Goal: Find specific page/section: Find specific page/section

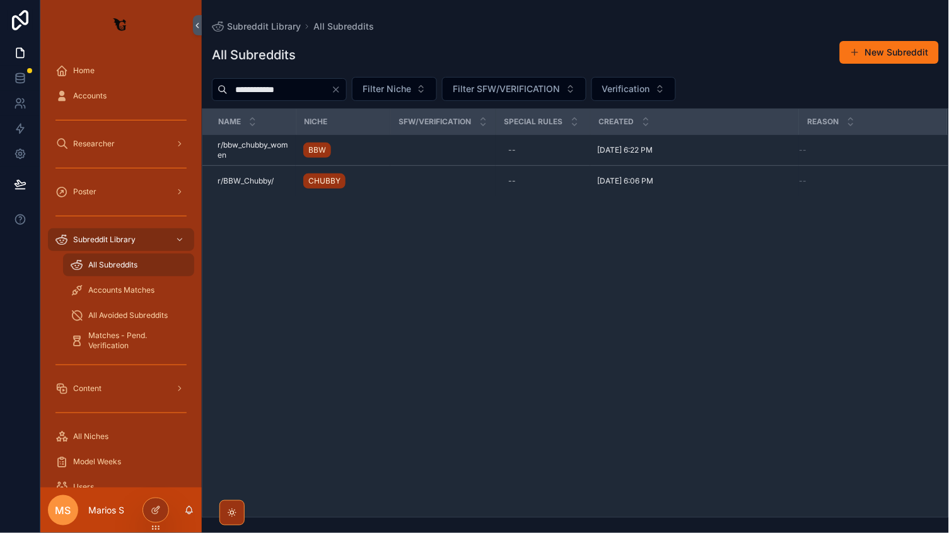
click at [331, 94] on input "**********" at bounding box center [279, 90] width 103 height 18
click at [341, 93] on icon "Clear" at bounding box center [336, 90] width 10 height 10
click at [402, 57] on div "All Subreddits New Subreddit" at bounding box center [575, 54] width 727 height 29
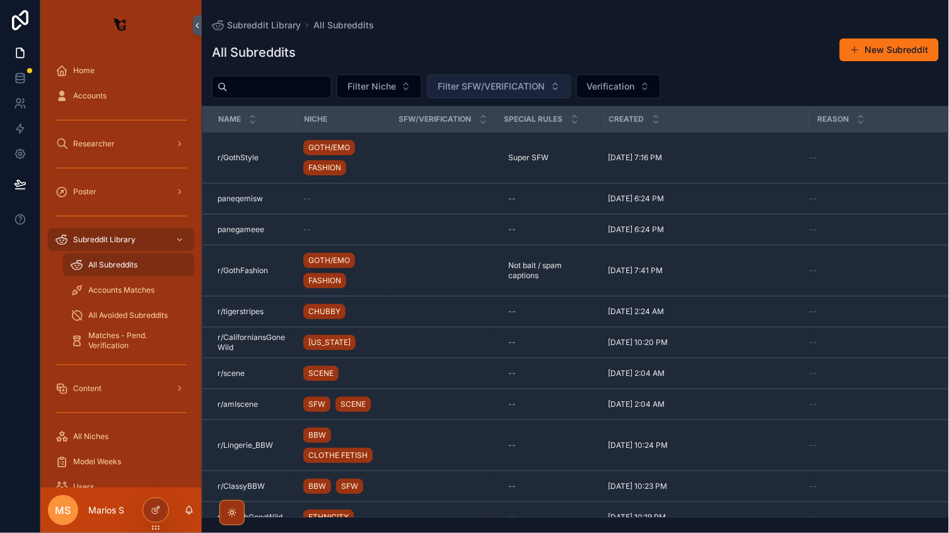
click at [546, 90] on span "Filter SFW/VERIFICATION" at bounding box center [492, 86] width 108 height 13
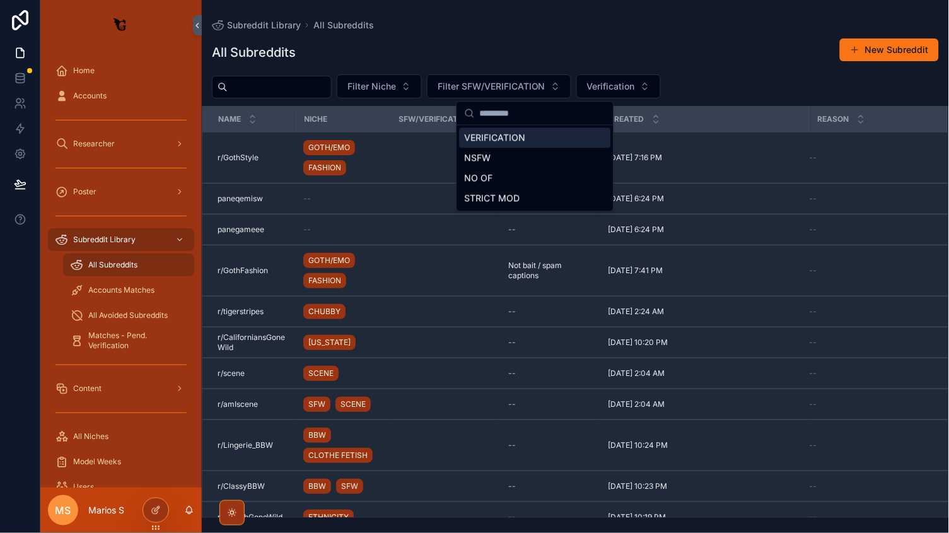
click at [515, 56] on div "All Subreddits New Subreddit" at bounding box center [575, 52] width 727 height 29
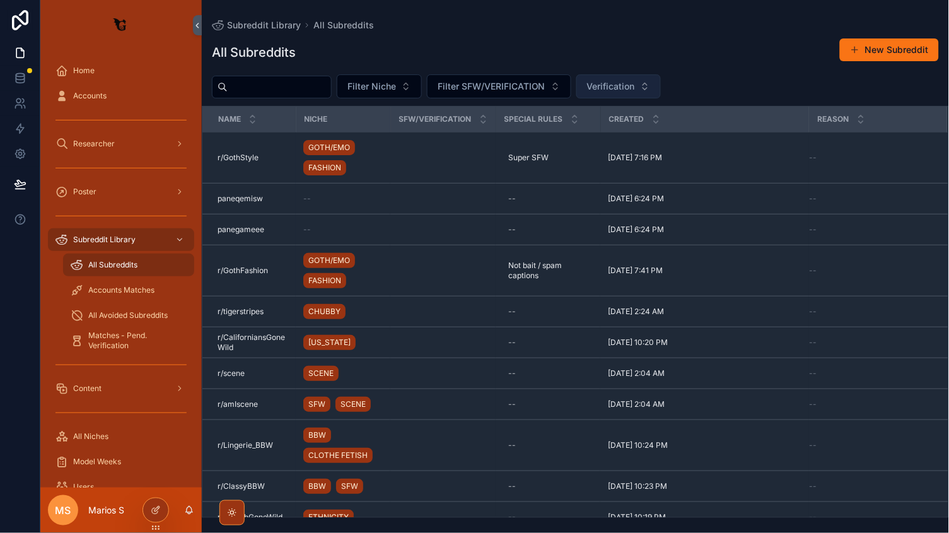
click at [635, 89] on span "Verification" at bounding box center [611, 86] width 48 height 13
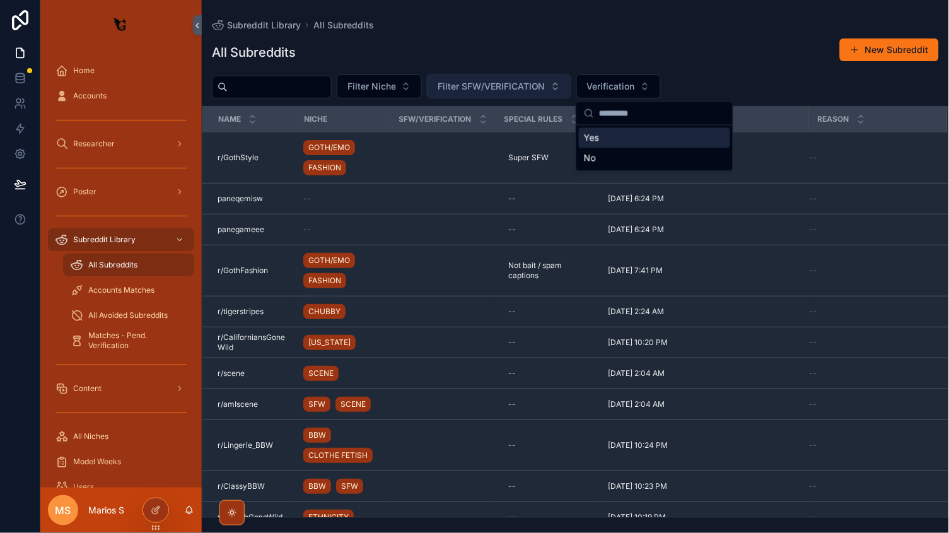
click at [474, 97] on button "Filter SFW/VERIFICATION" at bounding box center [499, 86] width 144 height 24
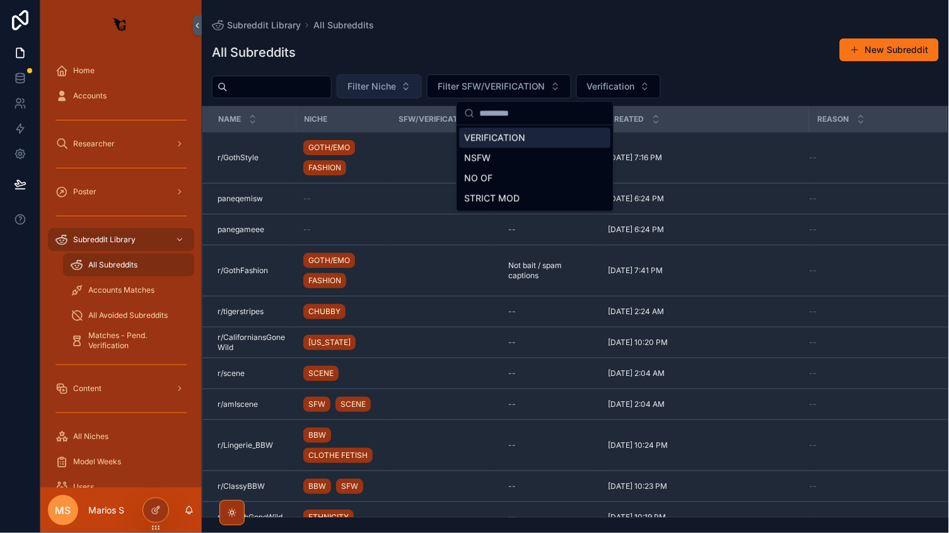
click at [421, 94] on button "Filter Niche" at bounding box center [379, 86] width 85 height 24
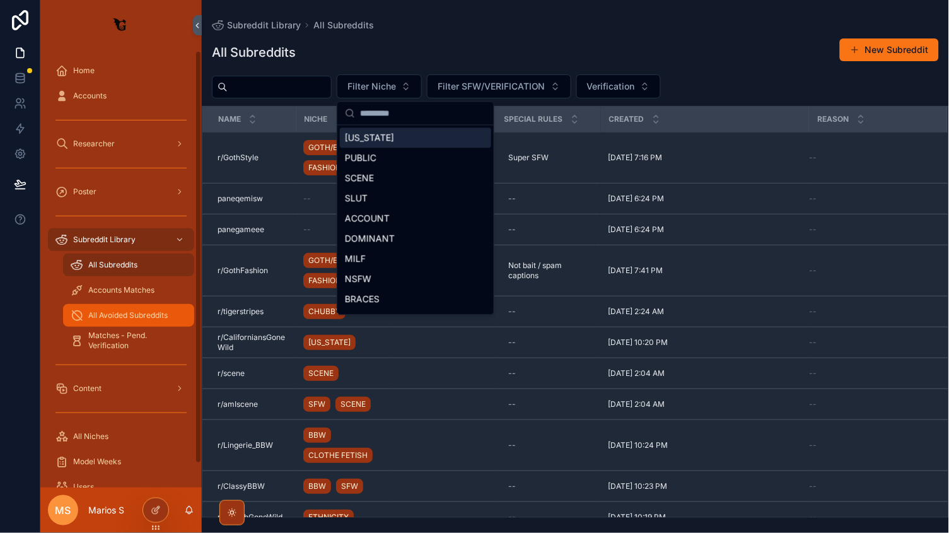
click at [124, 310] on span "All Avoided Subreddits" at bounding box center [127, 315] width 79 height 10
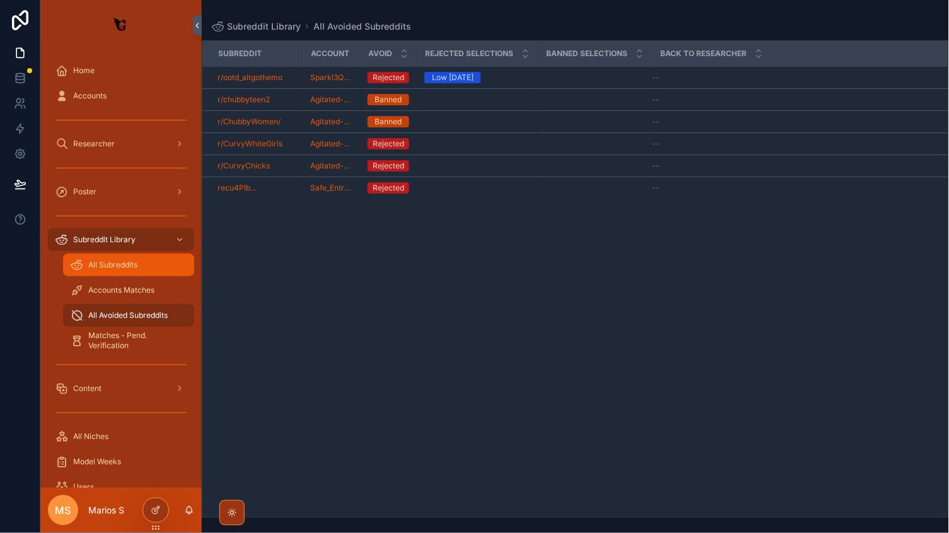
click at [110, 267] on span "All Subreddits" at bounding box center [112, 265] width 49 height 10
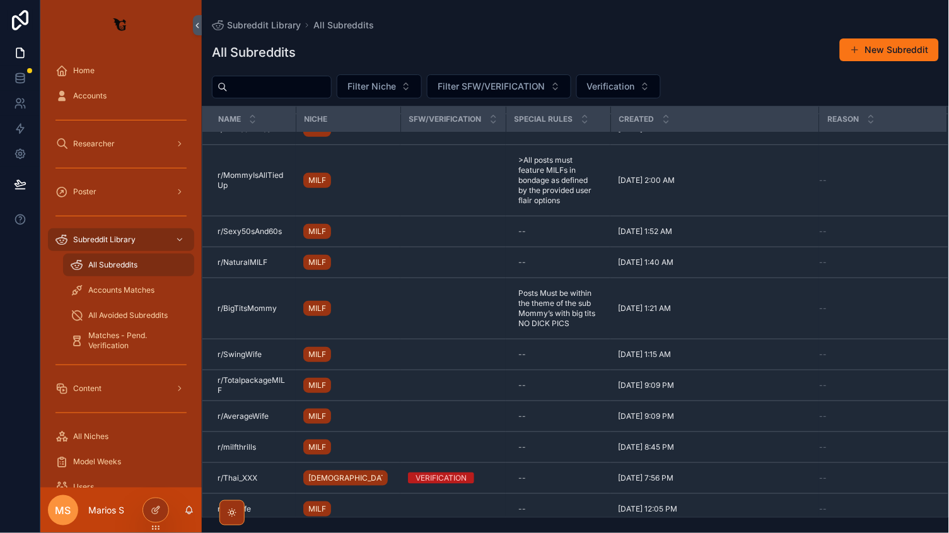
scroll to position [3338, 0]
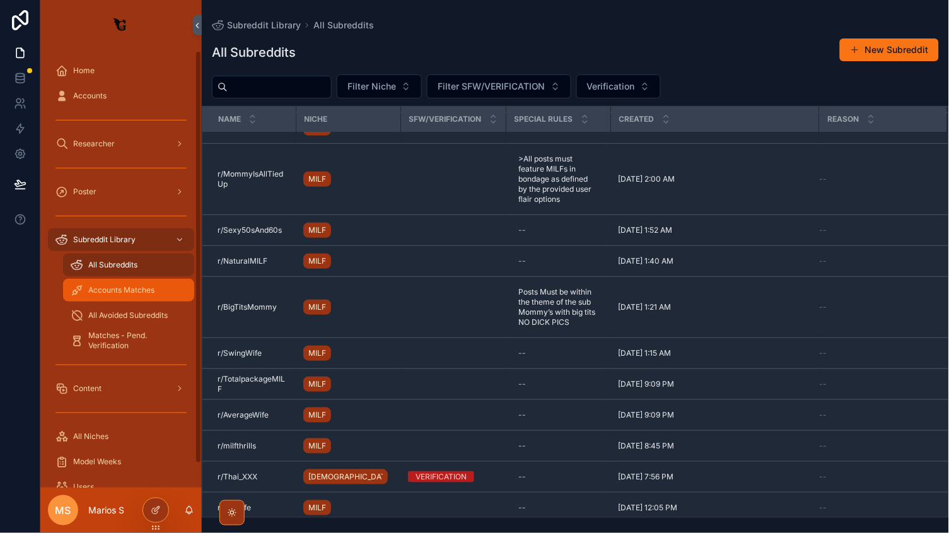
click at [132, 295] on div "Accounts Matches" at bounding box center [129, 290] width 116 height 20
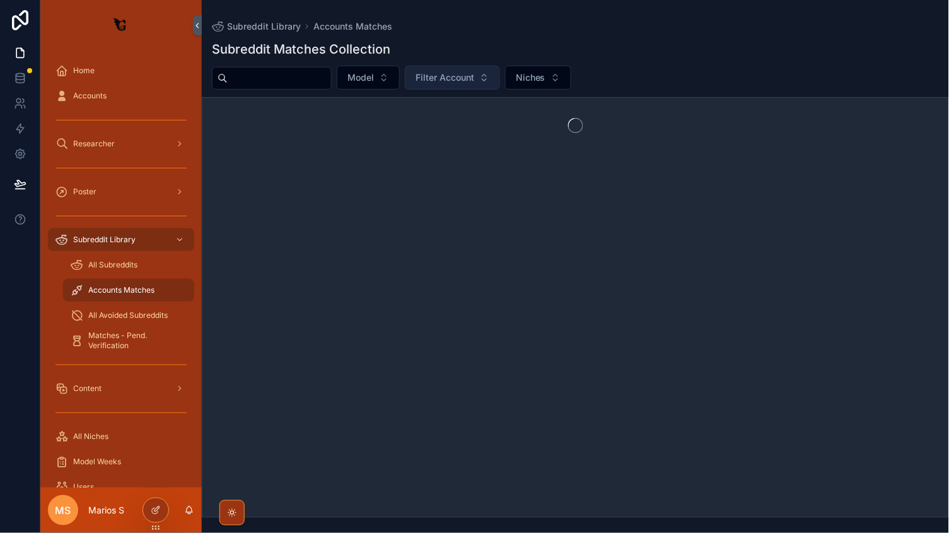
click at [474, 76] on span "Filter Account" at bounding box center [445, 77] width 59 height 13
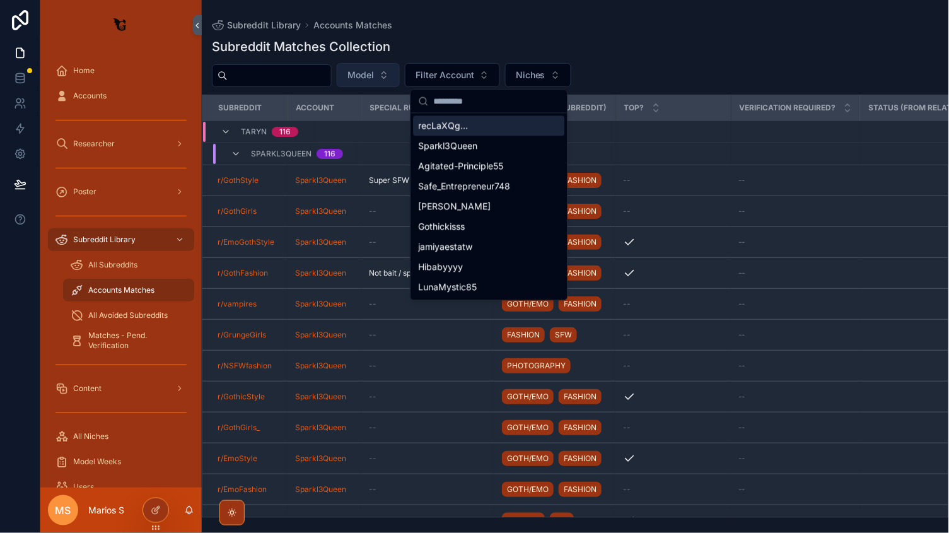
click at [374, 71] on span "Model" at bounding box center [361, 75] width 26 height 13
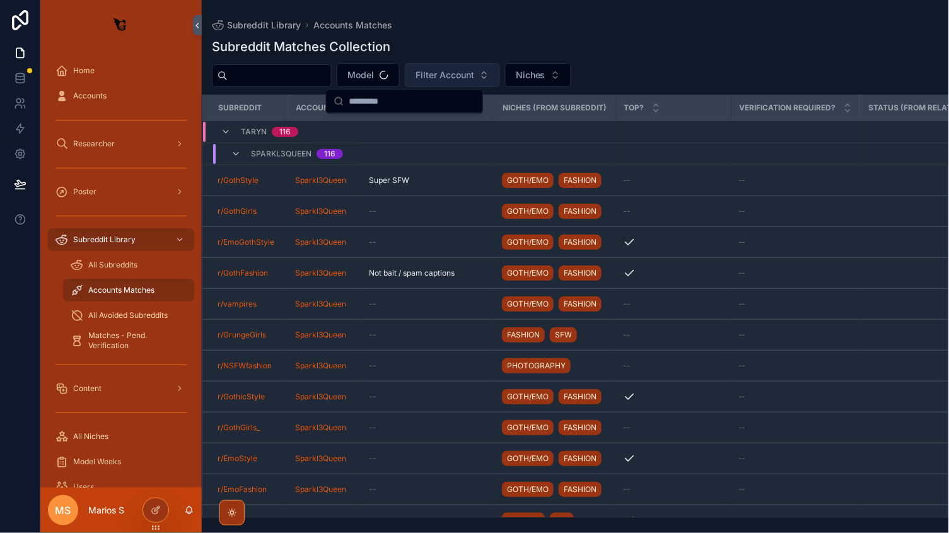
click at [474, 75] on span "Filter Account" at bounding box center [445, 75] width 59 height 13
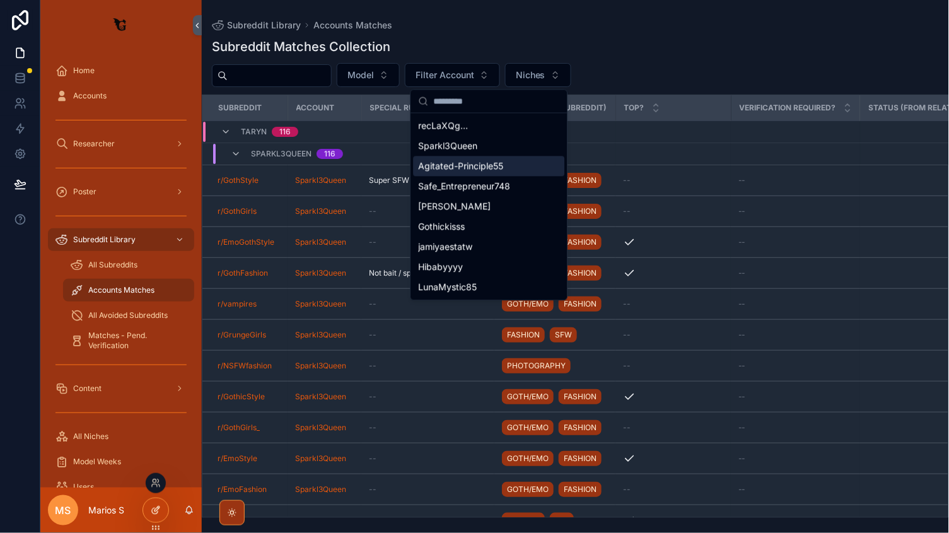
click at [149, 505] on div at bounding box center [155, 510] width 25 height 24
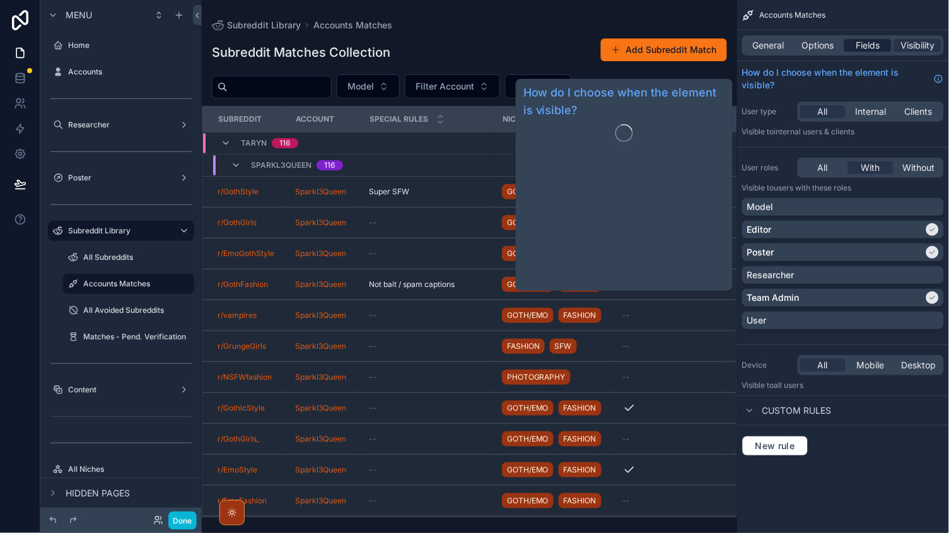
click at [872, 43] on span "Fields" at bounding box center [869, 45] width 24 height 13
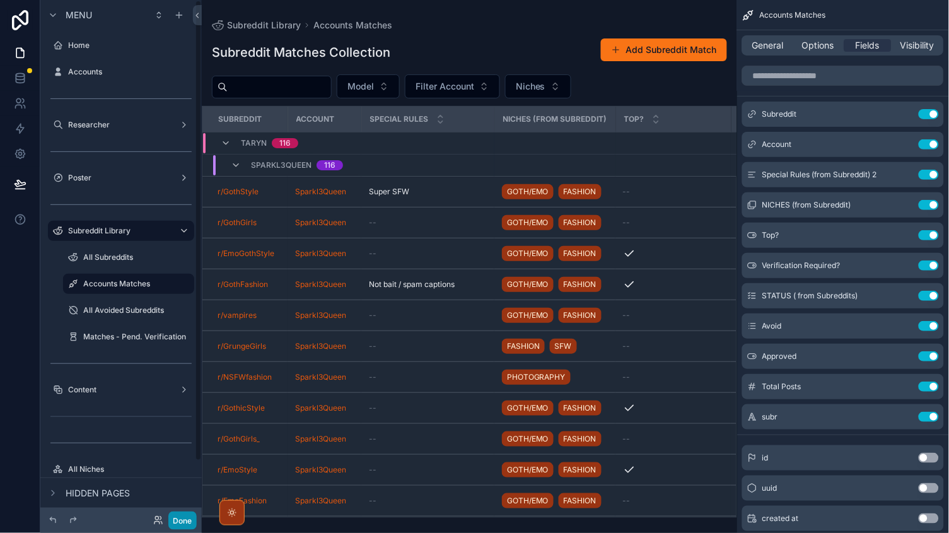
click at [181, 527] on button "Done" at bounding box center [182, 521] width 28 height 18
